Goal: Information Seeking & Learning: Learn about a topic

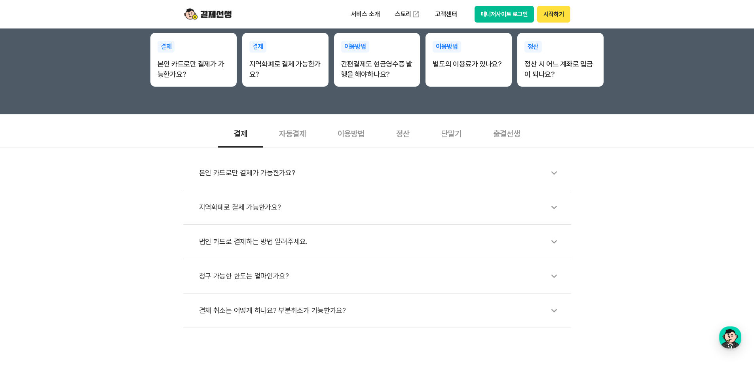
scroll to position [237, 0]
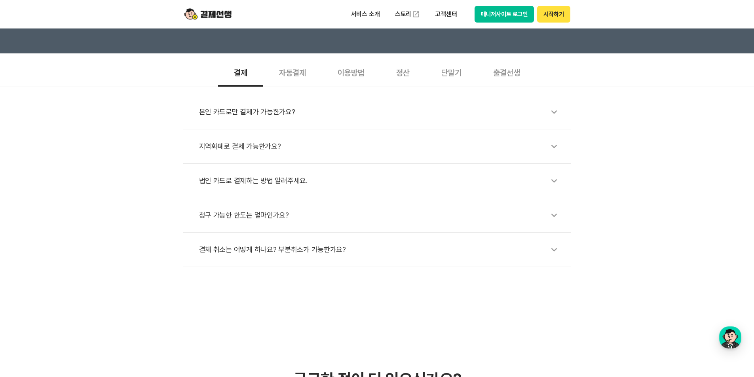
click at [411, 76] on div "정산" at bounding box center [402, 71] width 45 height 29
click at [296, 152] on div "언제 입금 받을 수 있나요?" at bounding box center [381, 146] width 364 height 18
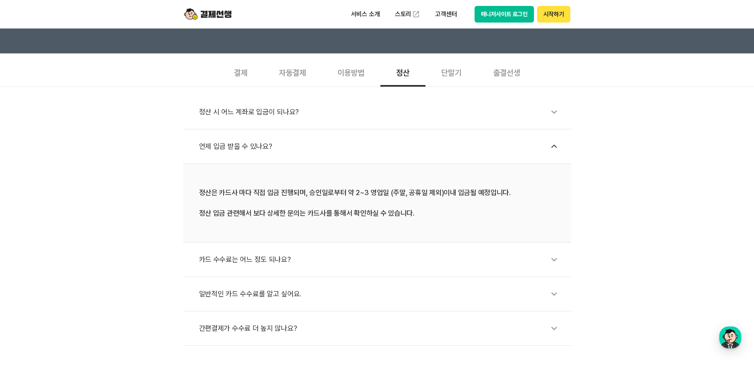
click at [306, 254] on div "카드 수수료는 어느 정도 되나요?" at bounding box center [381, 260] width 364 height 18
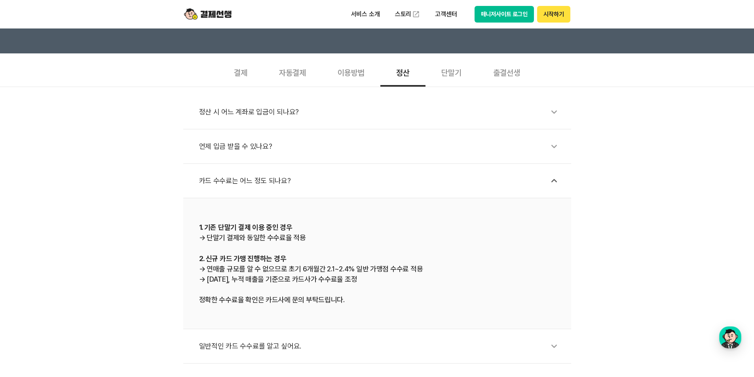
scroll to position [277, 0]
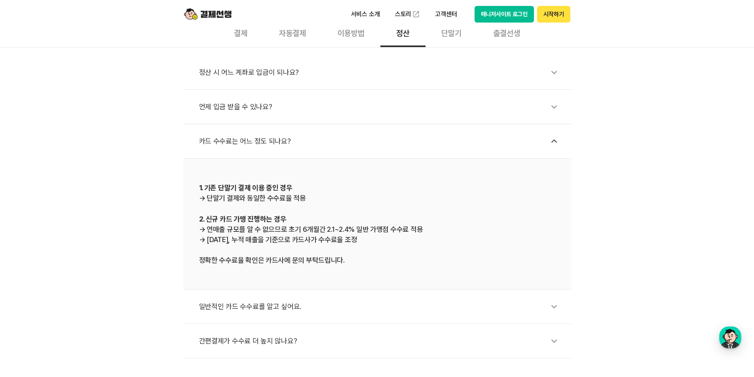
drag, startPoint x: 425, startPoint y: 226, endPoint x: 210, endPoint y: 227, distance: 215.3
click at [210, 227] on div "1. 기존 단말기 결제 이용 중인 경우 → 단말기 결제와 동일한 수수료율 적용 2. 신규 카드 가맹 진행하는 경우 → 연매출 규모를 알 수 없…" at bounding box center [377, 223] width 356 height 83
copy div "연매출 규모를 알 수 없으므로 초기 6개월간 2.1~2.4% 일반 가맹점 수수료 적용"
click at [404, 234] on div "1. 기존 단말기 결제 이용 중인 경우 → 단말기 결제와 동일한 수수료율 적용 2. 신규 카드 가맹 진행하는 경우 → 연매출 규모를 알 수 없…" at bounding box center [377, 223] width 356 height 83
drag, startPoint x: 371, startPoint y: 241, endPoint x: 196, endPoint y: 217, distance: 176.6
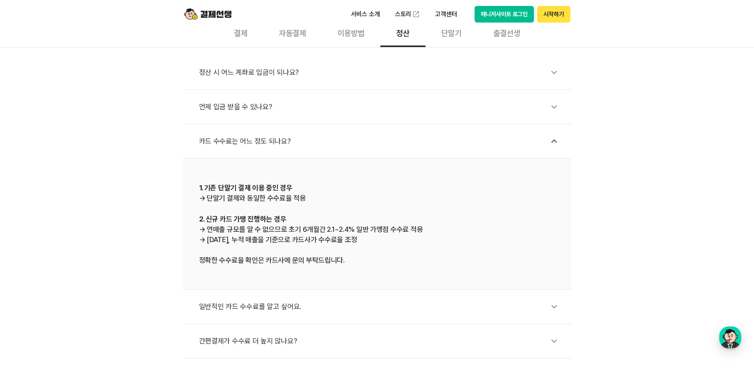
click at [196, 217] on li "1. 기존 단말기 결제 이용 중인 경우 → 단말기 결제와 동일한 수수료율 적용 2. 신규 카드 가맹 진행하는 경우 → 연매출 규모를 알 수 없…" at bounding box center [377, 224] width 388 height 131
copy div "2. 신규 카드 가맹 진행하는 경우 → 연매출 규모를 알 수 없으므로 초기 6개월간 2.1~2.4% 일반 가맹점 수수료 적용 → [DATE],…"
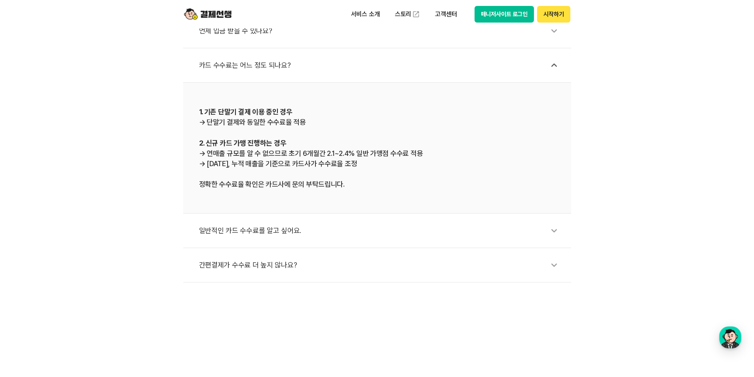
scroll to position [356, 0]
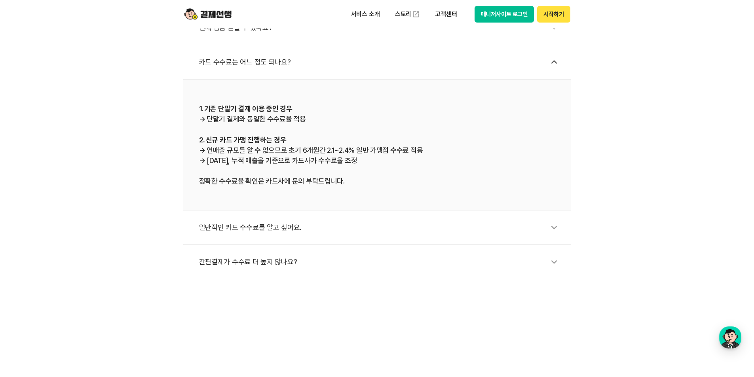
click at [292, 228] on div "일반적인 카드 수수료를 알고 싶어요." at bounding box center [381, 227] width 364 height 18
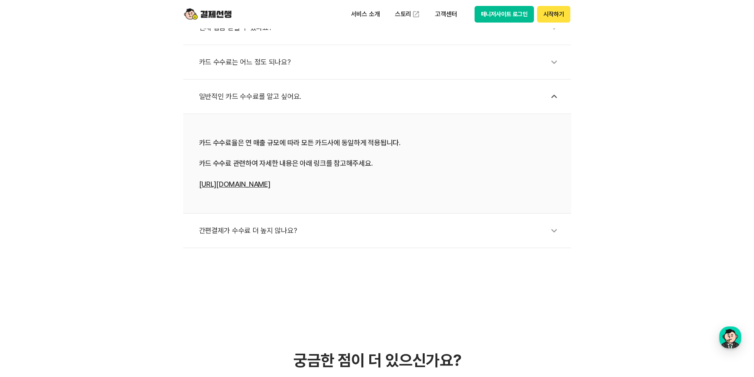
click at [247, 185] on link "[URL][DOMAIN_NAME]" at bounding box center [234, 184] width 71 height 8
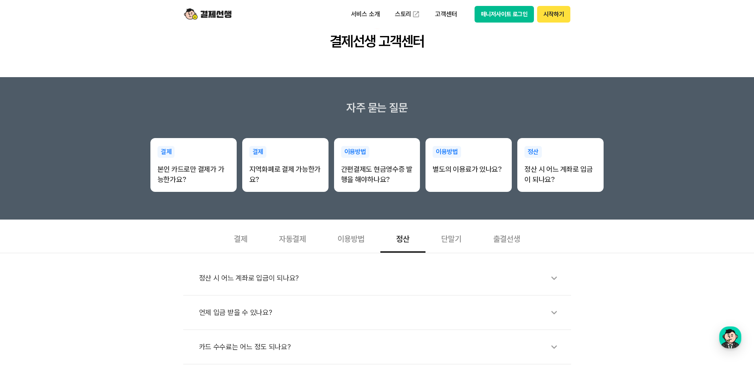
scroll to position [0, 0]
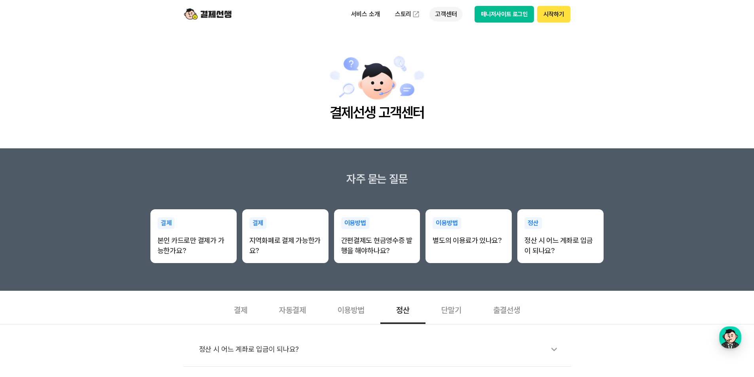
click at [442, 14] on p "고객센터" at bounding box center [445, 14] width 33 height 14
click at [457, 63] on link "이용 가이드" at bounding box center [462, 63] width 66 height 17
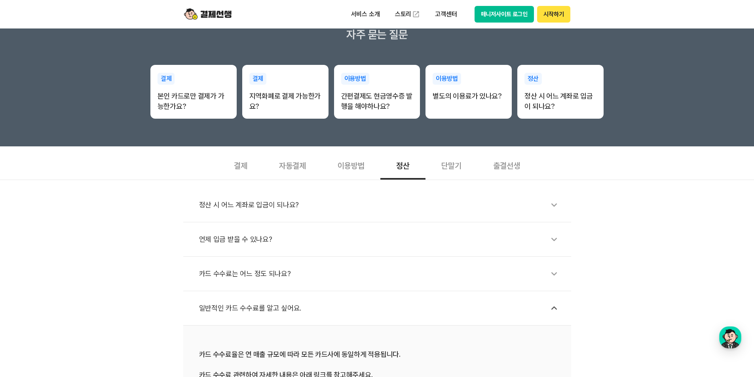
scroll to position [237, 0]
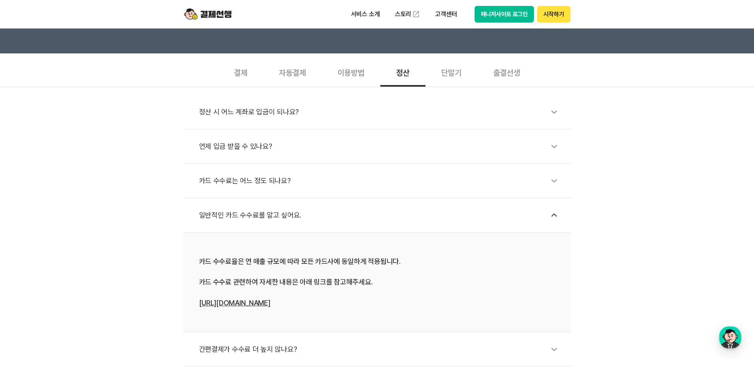
click at [246, 74] on div "결제" at bounding box center [240, 71] width 45 height 29
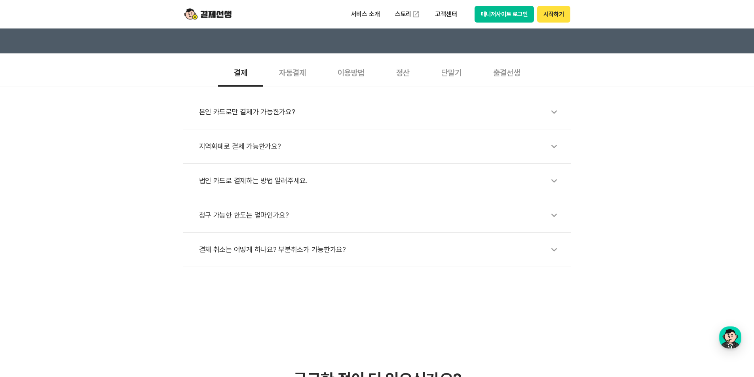
click at [354, 73] on div "이용방법" at bounding box center [351, 71] width 59 height 29
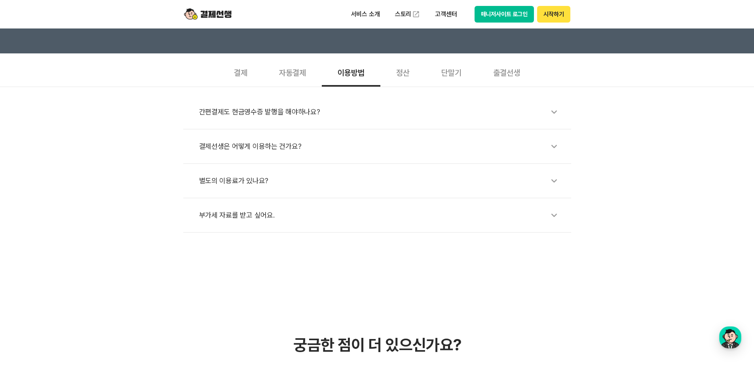
click at [355, 148] on div "결제선생은 어떻게 이용하는 건가요?" at bounding box center [381, 146] width 364 height 18
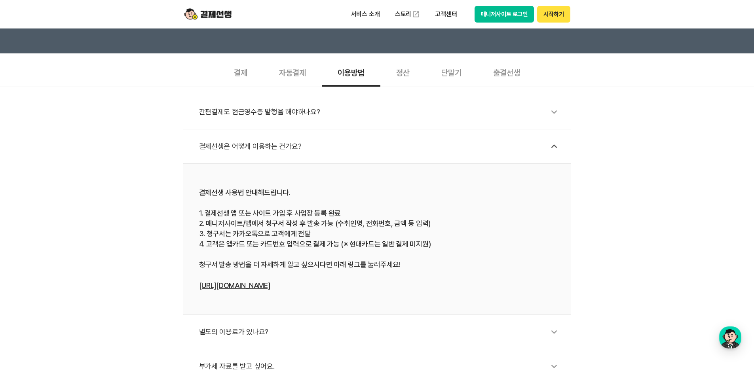
click at [455, 244] on div "결제선생 사용법 안내해드립니다. 1. 결제선생 앱 또는 사이트 가입 후 사업장 등록 완료 2. 매니저사이트/앱에서 청구서 작성 후 발송 가능 …" at bounding box center [377, 239] width 356 height 103
click at [353, 266] on div "결제선생 사용법 안내해드립니다. 1. 결제선생 앱 또는 사이트 가입 후 사업장 등록 완료 2. 매니저사이트/앱에서 청구서 작성 후 발송 가능 …" at bounding box center [377, 239] width 356 height 103
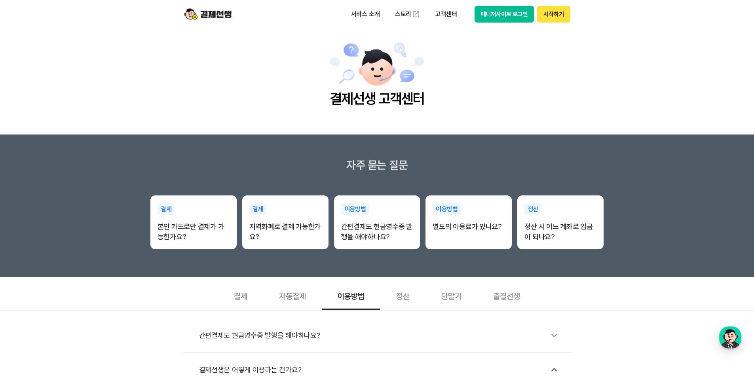
scroll to position [0, 0]
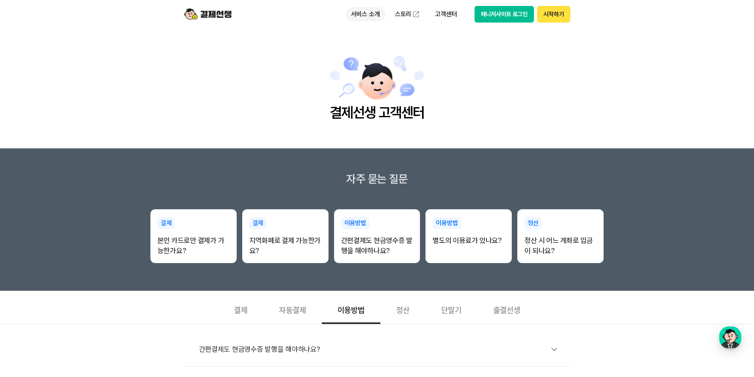
click at [378, 16] on p "서비스 소개" at bounding box center [366, 14] width 40 height 14
click at [230, 17] on img at bounding box center [207, 14] width 47 height 15
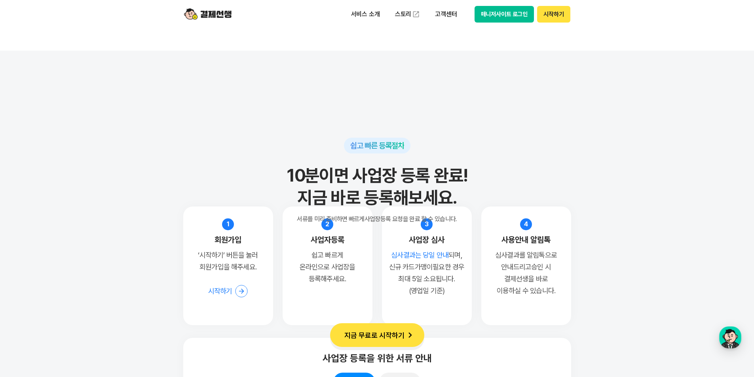
scroll to position [6016, 0]
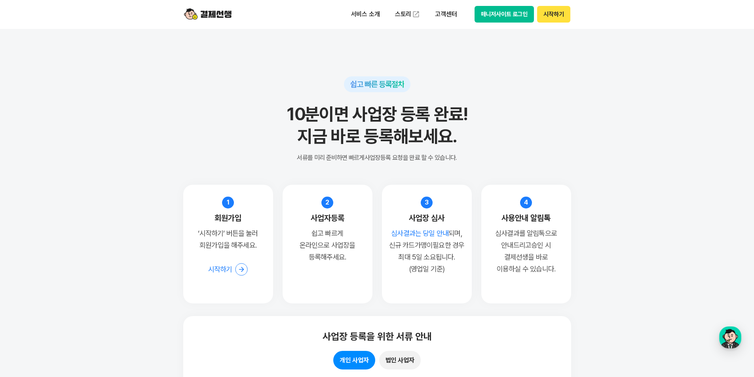
click at [555, 123] on h2 "10분이면 사업장 등록 완료! 지금 바로 등록해보세요." at bounding box center [377, 125] width 388 height 44
